Goal: Navigation & Orientation: Understand site structure

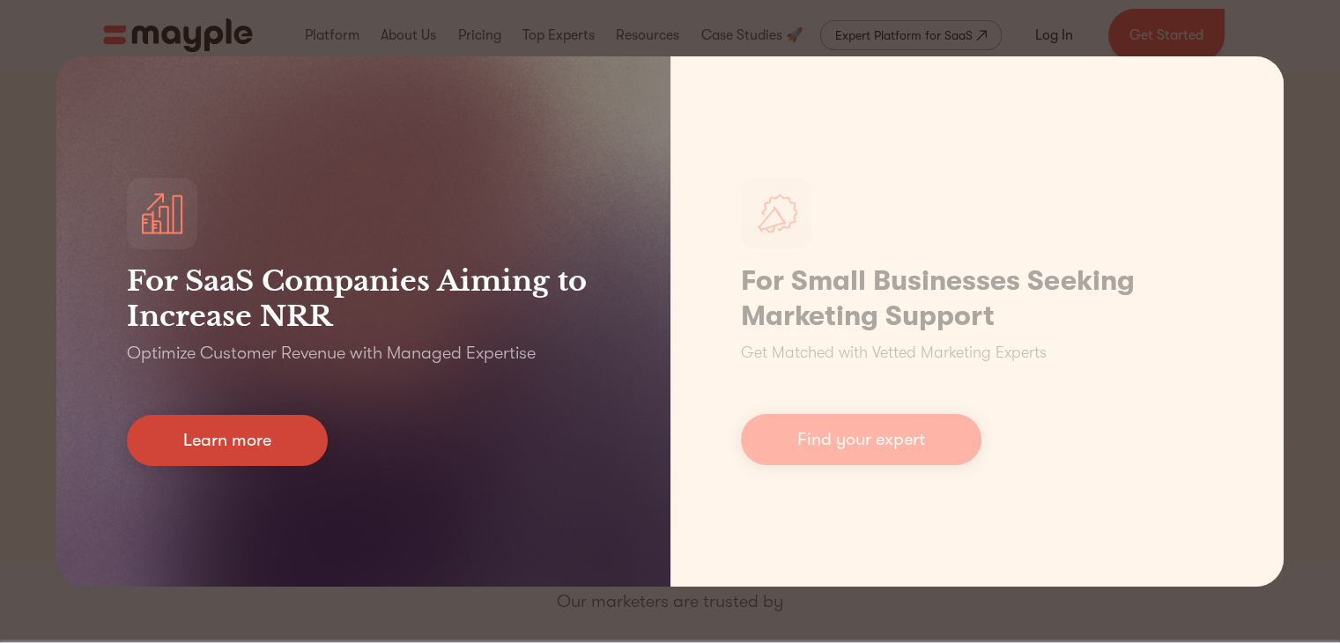
click at [259, 439] on link "Learn more" at bounding box center [227, 440] width 201 height 51
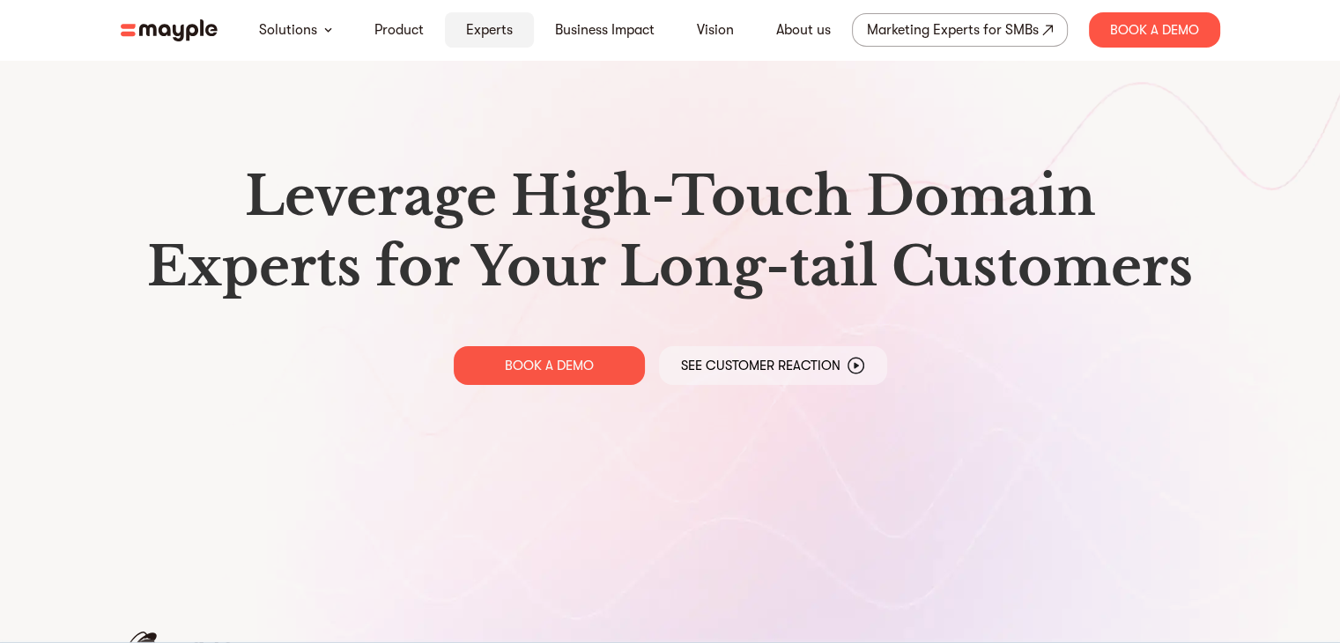
click at [483, 30] on link "Experts" at bounding box center [489, 29] width 47 height 21
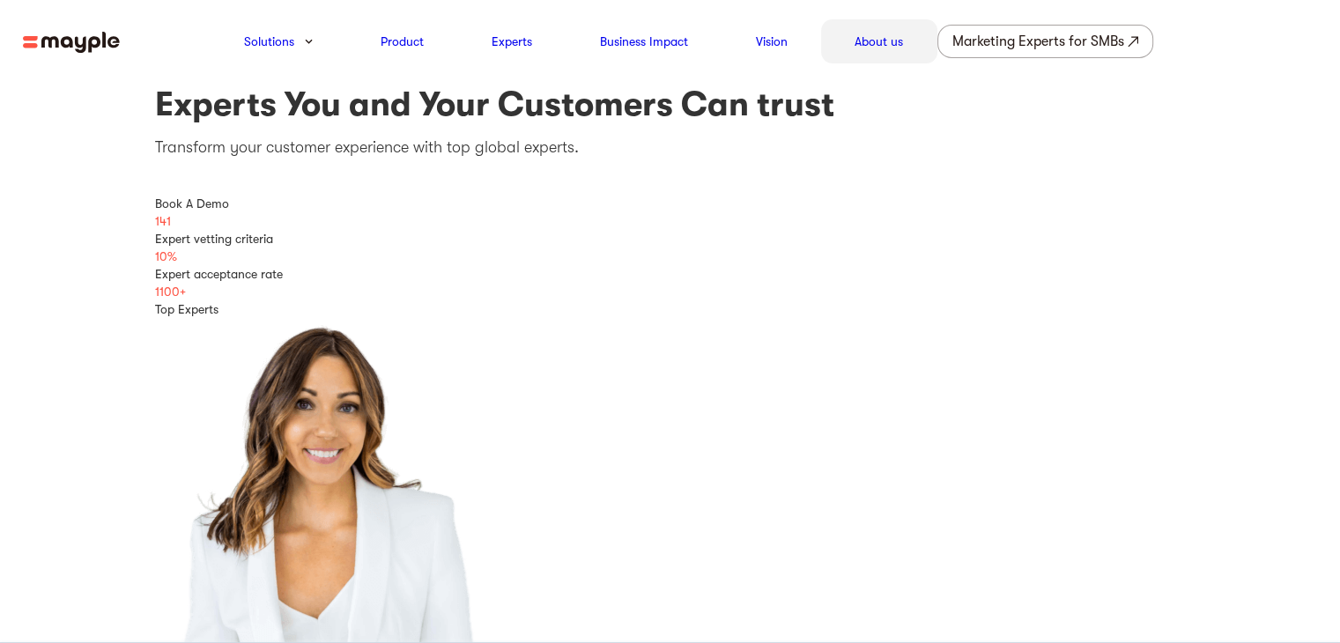
click at [879, 42] on link "About us" at bounding box center [879, 41] width 48 height 21
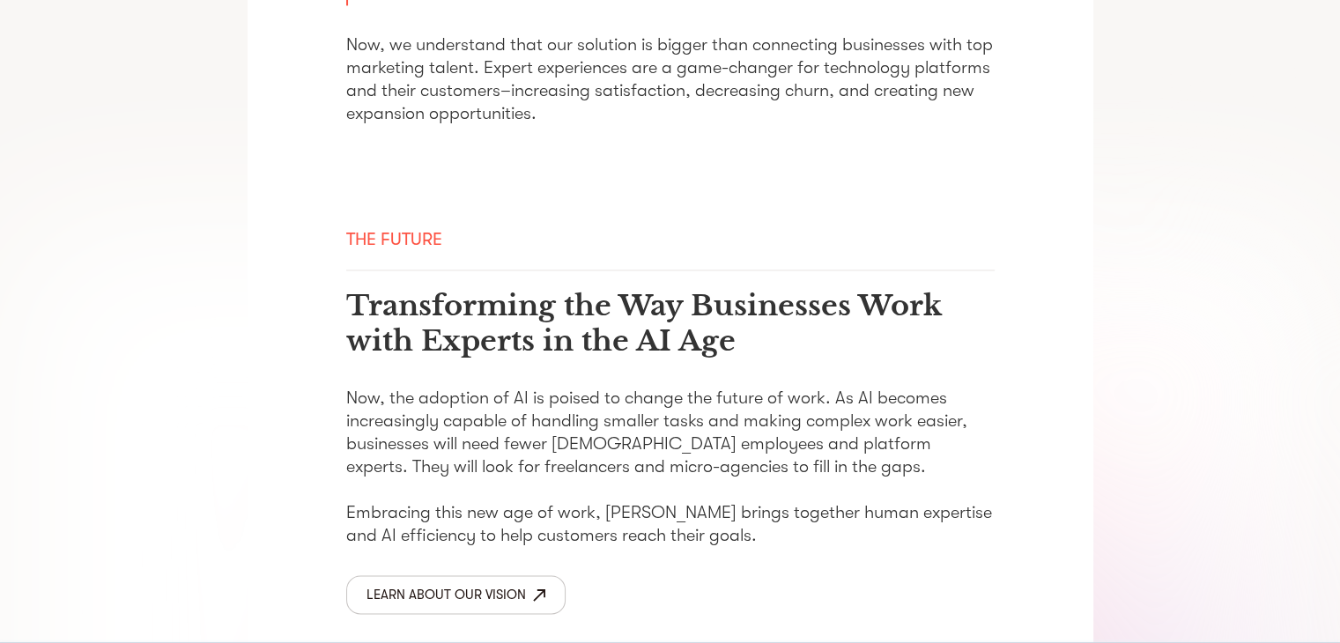
scroll to position [2545, 0]
